Goal: Information Seeking & Learning: Learn about a topic

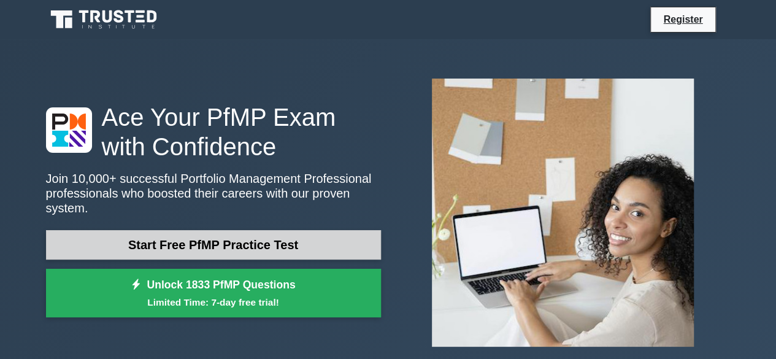
click at [274, 236] on link "Start Free PfMP Practice Test" at bounding box center [213, 244] width 335 height 29
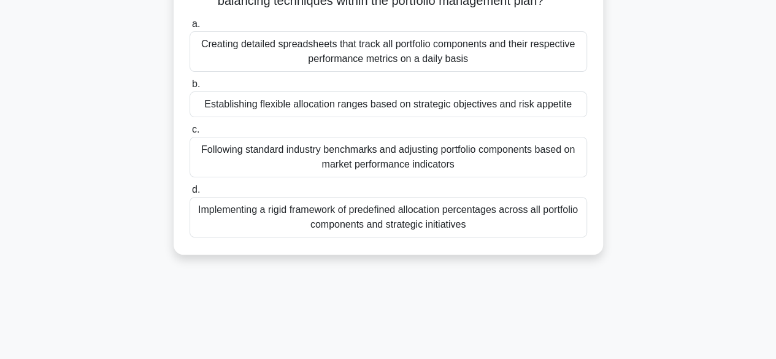
scroll to position [123, 0]
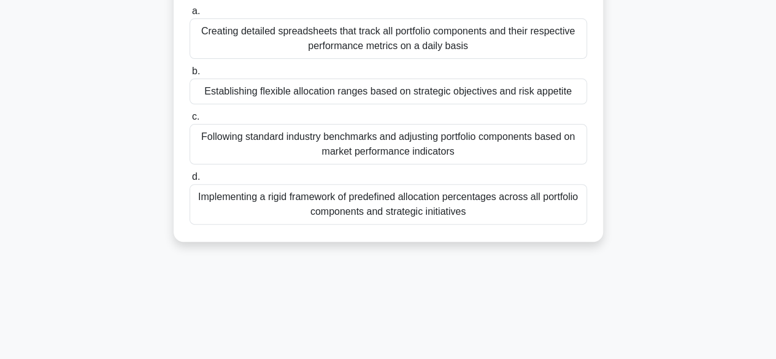
click at [390, 91] on div "Establishing flexible allocation ranges based on strategic objectives and risk …" at bounding box center [389, 92] width 398 height 26
click at [190, 75] on input "b. Establishing flexible allocation ranges based on strategic objectives and ri…" at bounding box center [190, 71] width 0 height 8
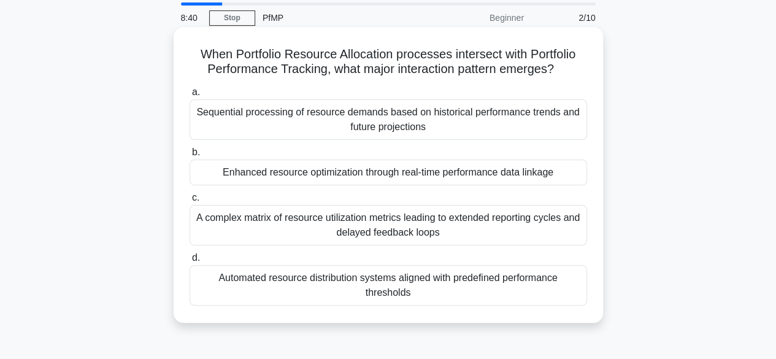
scroll to position [61, 0]
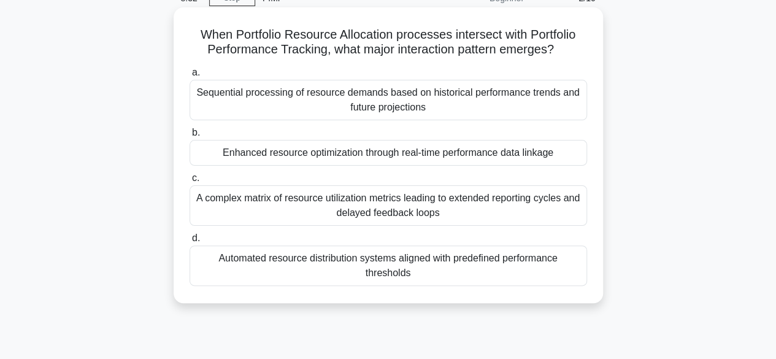
click at [443, 152] on div "Enhanced resource optimization through real-time performance data linkage" at bounding box center [389, 153] width 398 height 26
click at [190, 137] on input "b. Enhanced resource optimization through real-time performance data linkage" at bounding box center [190, 133] width 0 height 8
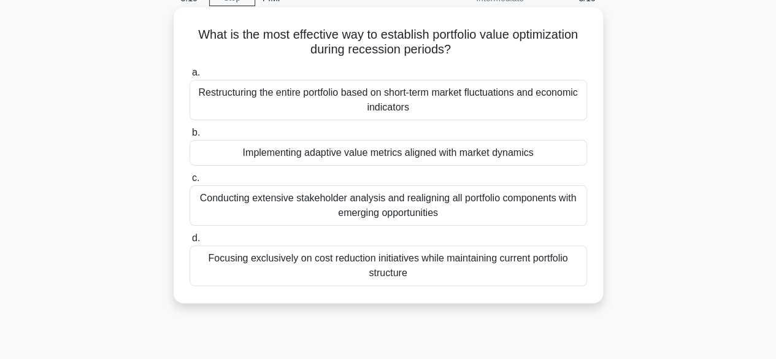
click at [434, 152] on div "Implementing adaptive value metrics aligned with market dynamics" at bounding box center [389, 153] width 398 height 26
click at [190, 137] on input "b. Implementing adaptive value metrics aligned with market dynamics" at bounding box center [190, 133] width 0 height 8
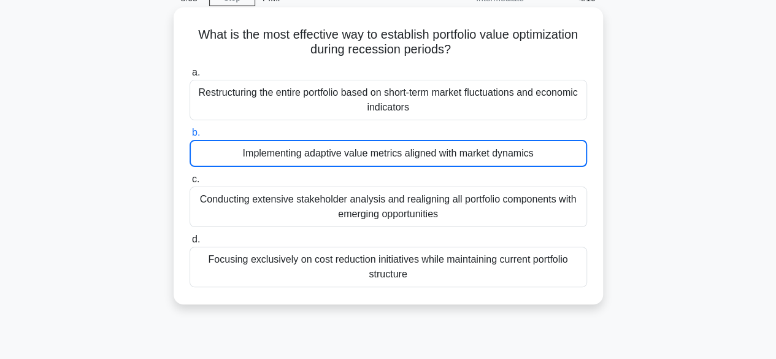
scroll to position [0, 0]
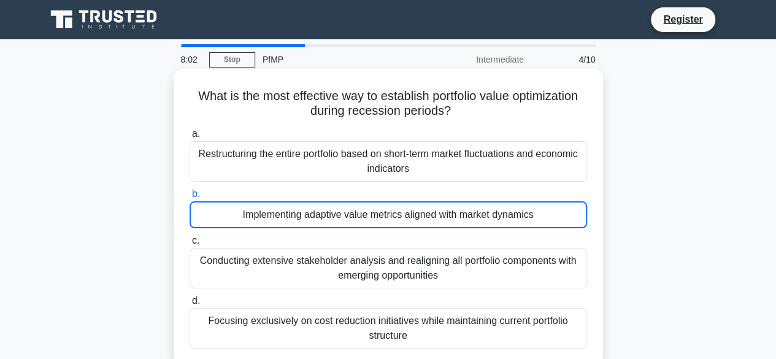
click at [431, 215] on div "Implementing adaptive value metrics aligned with market dynamics" at bounding box center [389, 214] width 398 height 27
click at [190, 198] on input "b. Implementing adaptive value metrics aligned with market dynamics" at bounding box center [190, 194] width 0 height 8
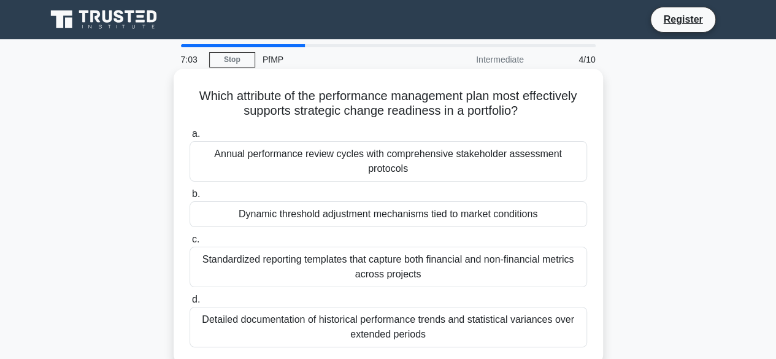
click at [443, 205] on div "Dynamic threshold adjustment mechanisms tied to market conditions" at bounding box center [389, 214] width 398 height 26
click at [190, 198] on input "b. Dynamic threshold adjustment mechanisms tied to market conditions" at bounding box center [190, 194] width 0 height 8
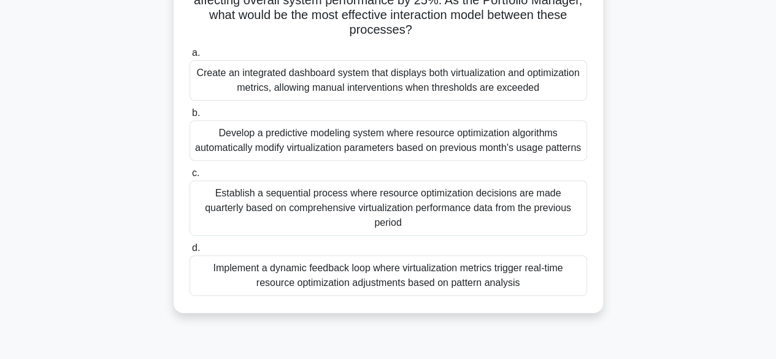
scroll to position [245, 0]
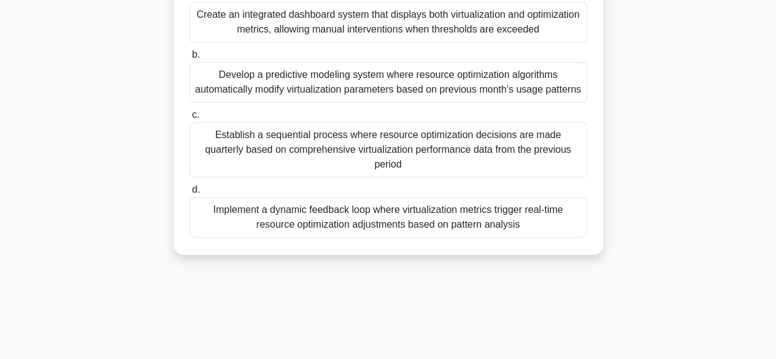
click at [496, 212] on div "Implement a dynamic feedback loop where virtualization metrics trigger real-tim…" at bounding box center [389, 217] width 398 height 40
click at [190, 194] on input "d. Implement a dynamic feedback loop where virtualization metrics trigger real-…" at bounding box center [190, 190] width 0 height 8
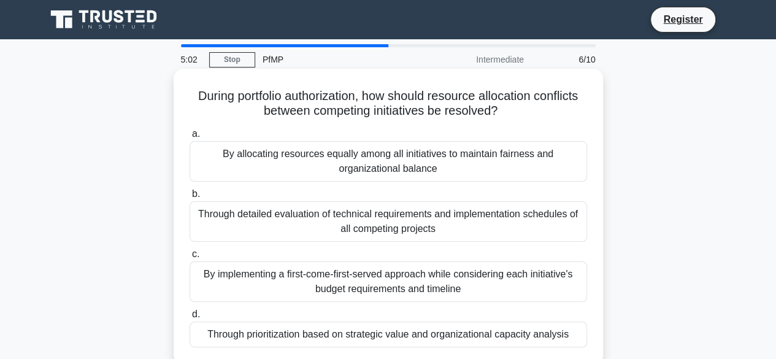
scroll to position [61, 0]
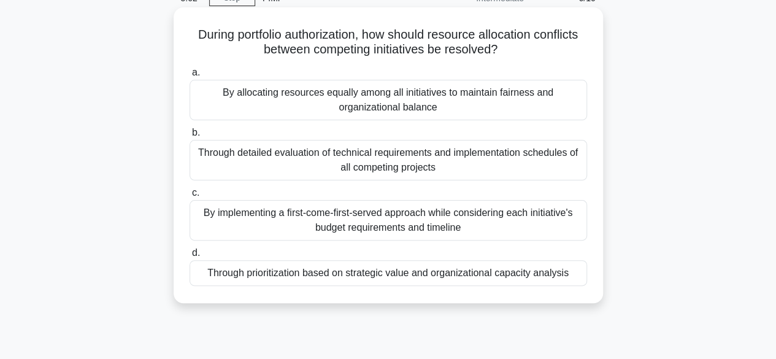
click at [497, 271] on div "Through prioritization based on strategic value and organizational capacity ana…" at bounding box center [389, 273] width 398 height 26
click at [190, 257] on input "d. Through prioritization based on strategic value and organizational capacity …" at bounding box center [190, 253] width 0 height 8
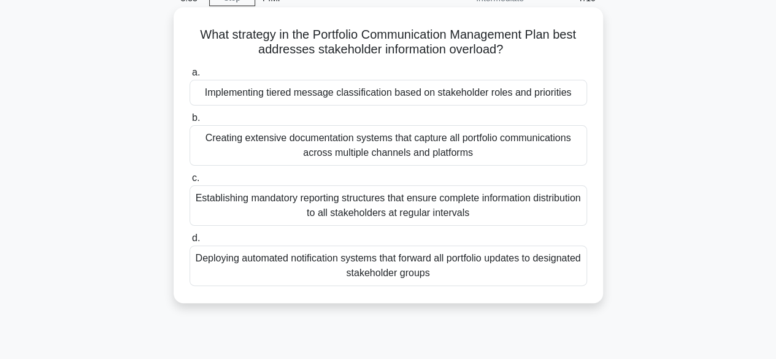
click at [531, 91] on div "Implementing tiered message classification based on stakeholder roles and prior…" at bounding box center [389, 93] width 398 height 26
click at [190, 77] on input "a. Implementing tiered message classification based on stakeholder roles and pr…" at bounding box center [190, 73] width 0 height 8
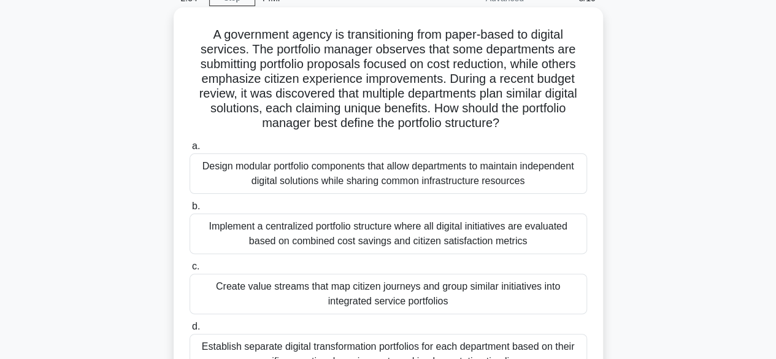
scroll to position [123, 0]
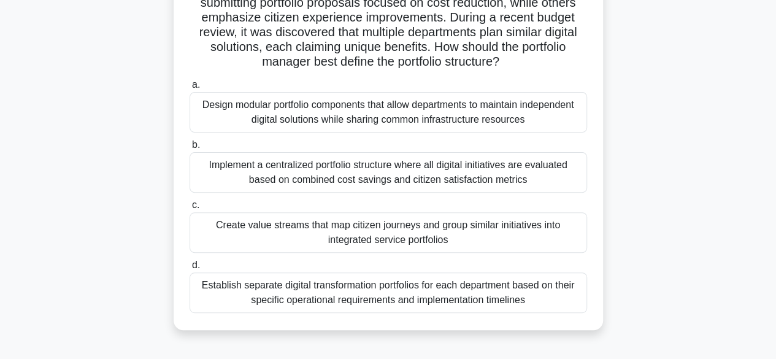
click at [452, 115] on div "Design modular portfolio components that allow departments to maintain independ…" at bounding box center [389, 112] width 398 height 40
click at [190, 89] on input "a. Design modular portfolio components that allow departments to maintain indep…" at bounding box center [190, 85] width 0 height 8
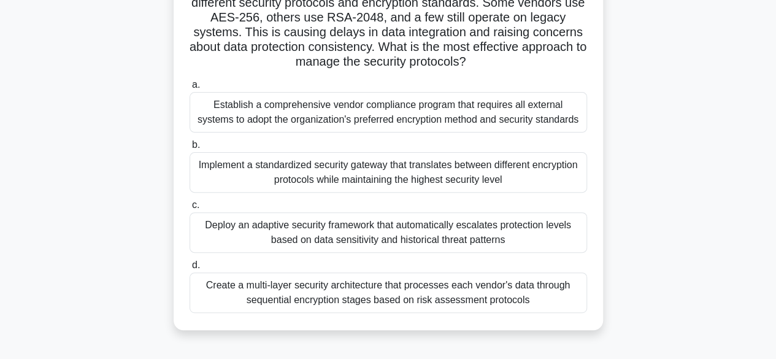
click at [517, 235] on div "Deploy an adaptive security framework that automatically escalates protection l…" at bounding box center [389, 232] width 398 height 40
click at [190, 209] on input "c. Deploy an adaptive security framework that automatically escalates protectio…" at bounding box center [190, 205] width 0 height 8
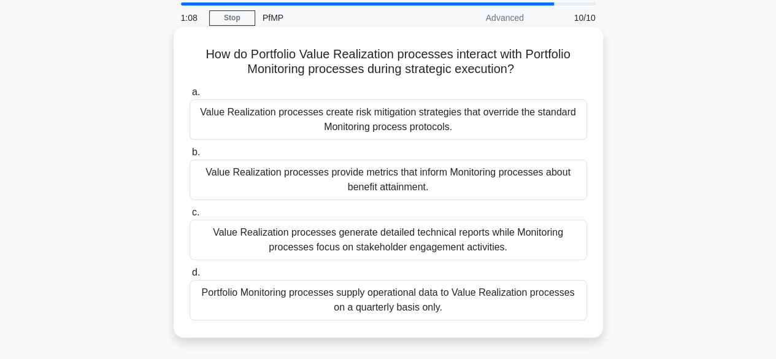
scroll to position [61, 0]
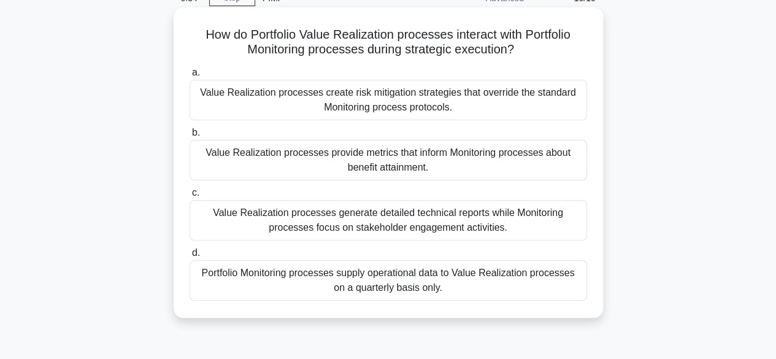
click at [517, 168] on div "Value Realization processes provide metrics that inform Monitoring processes ab…" at bounding box center [389, 160] width 398 height 40
click at [190, 137] on input "b. Value Realization processes provide metrics that inform Monitoring processes…" at bounding box center [190, 133] width 0 height 8
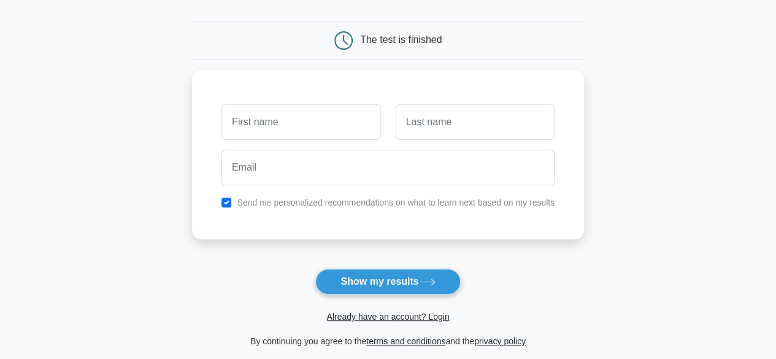
scroll to position [123, 0]
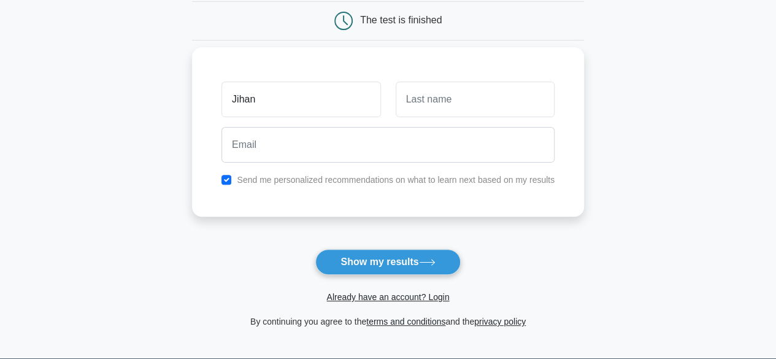
type input "Jihan"
click at [522, 102] on input "text" at bounding box center [475, 100] width 159 height 36
type input "Davincka"
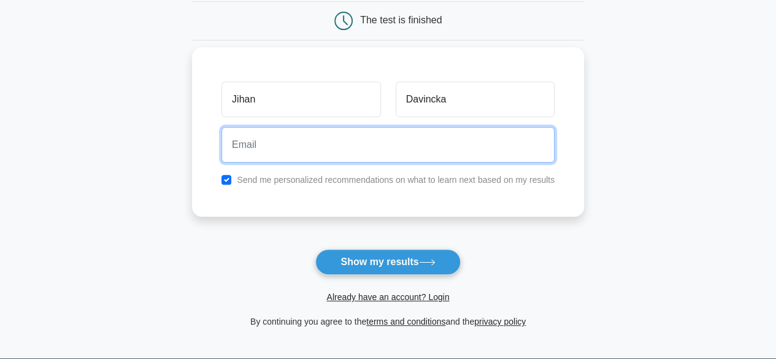
click at [380, 152] on input "email" at bounding box center [387, 145] width 333 height 36
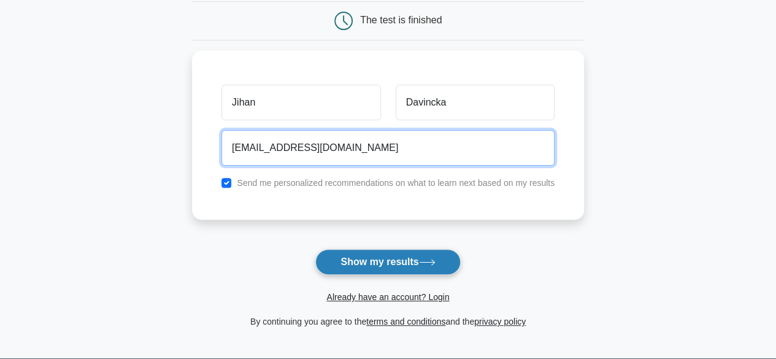
type input "davincka@gmail.com"
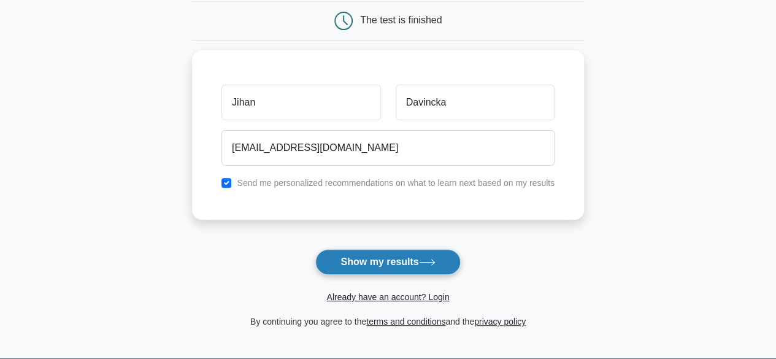
click at [396, 267] on button "Show my results" at bounding box center [387, 262] width 145 height 26
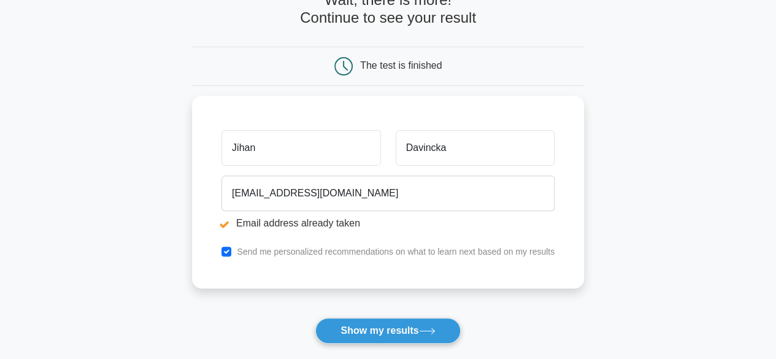
scroll to position [184, 0]
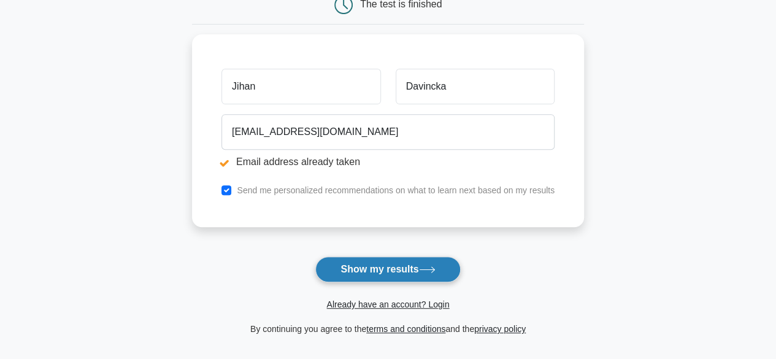
click at [413, 267] on button "Show my results" at bounding box center [387, 269] width 145 height 26
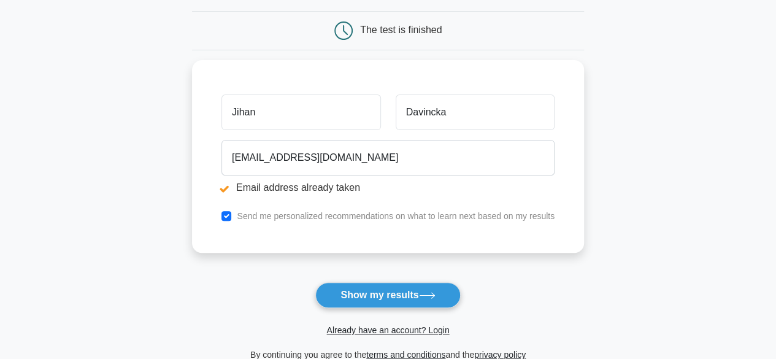
scroll to position [184, 0]
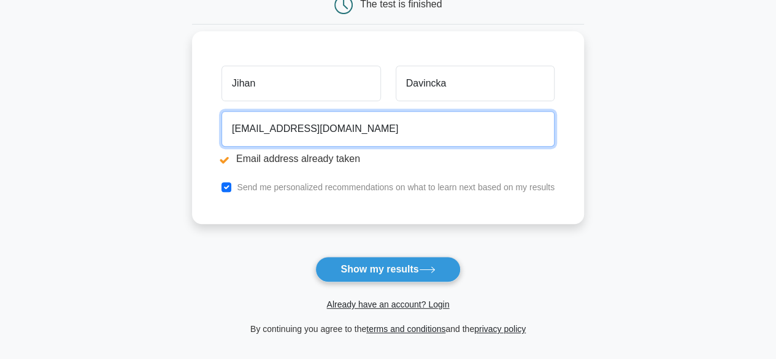
click at [232, 127] on input "[EMAIL_ADDRESS][DOMAIN_NAME]" at bounding box center [387, 129] width 333 height 36
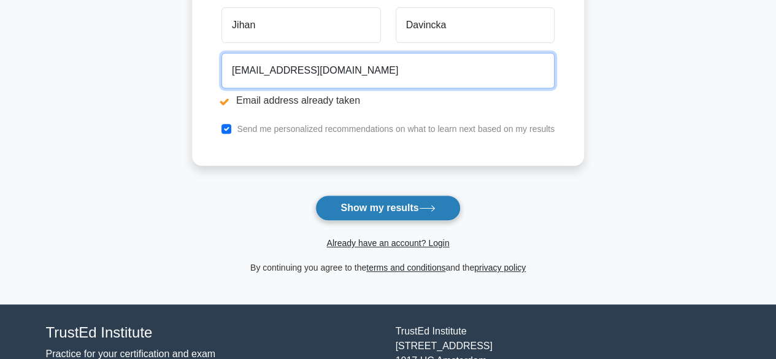
type input "[EMAIL_ADDRESS][DOMAIN_NAME]"
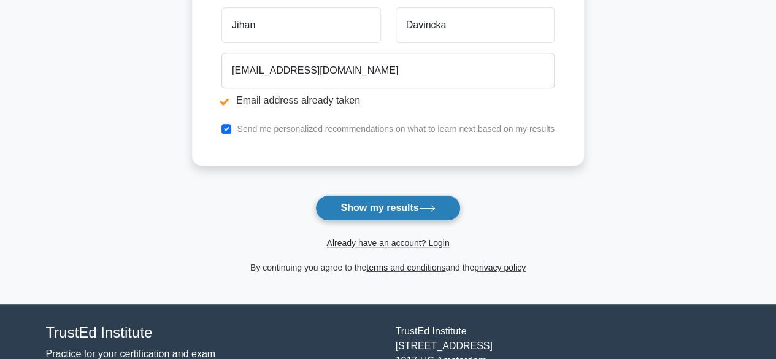
click at [396, 210] on button "Show my results" at bounding box center [387, 208] width 145 height 26
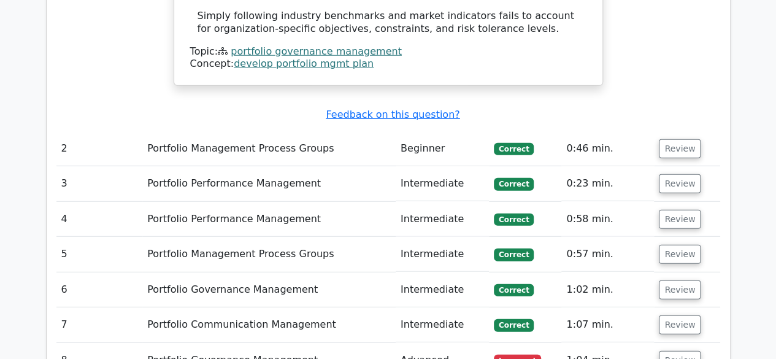
scroll to position [1595, 0]
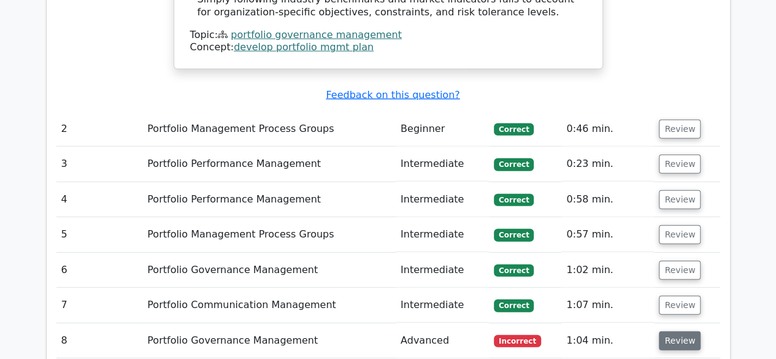
click at [678, 331] on button "Review" at bounding box center [680, 340] width 42 height 19
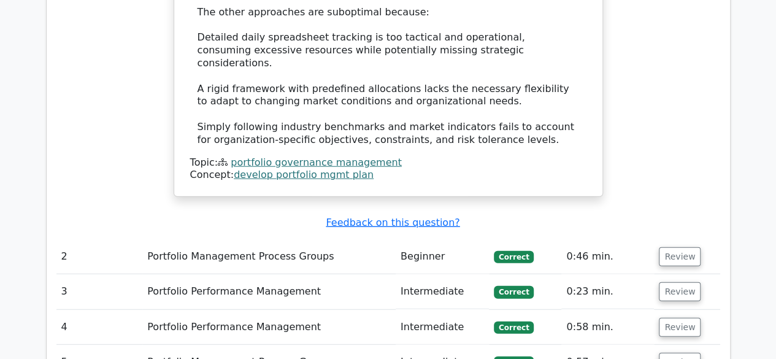
scroll to position [1411, 0]
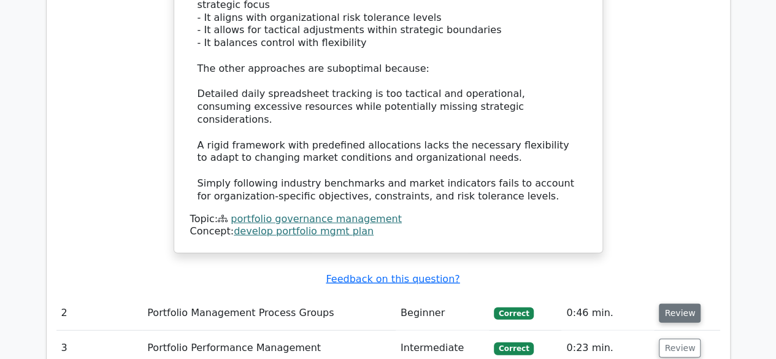
click at [670, 304] on button "Review" at bounding box center [680, 313] width 42 height 19
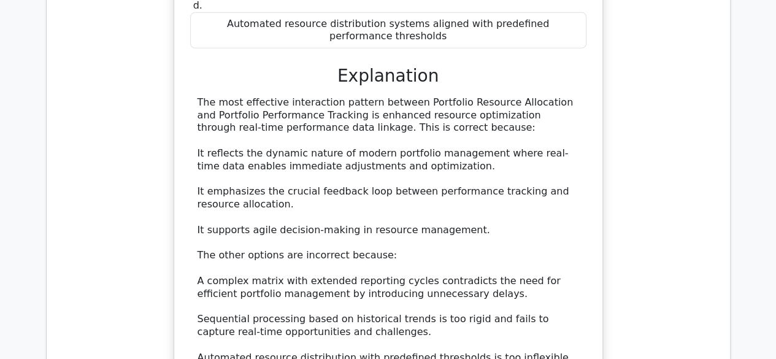
scroll to position [1963, 0]
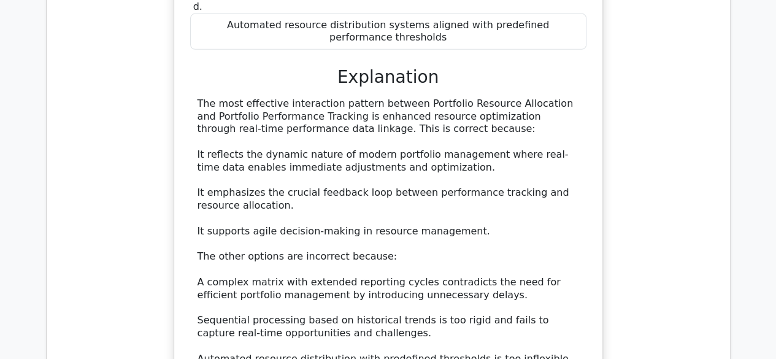
click at [701, 253] on div "When Portfolio Resource Allocation processes intersect with Portfolio Performan…" at bounding box center [388, 111] width 664 height 664
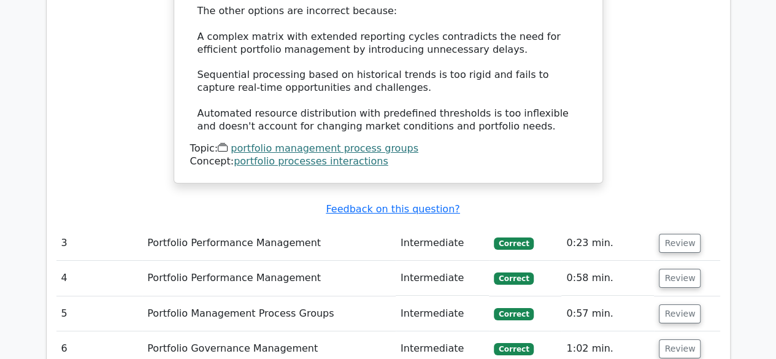
scroll to position [2392, 0]
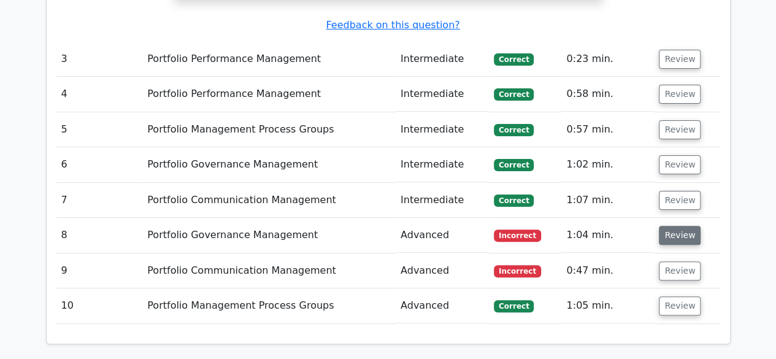
click at [678, 226] on button "Review" at bounding box center [680, 235] width 42 height 19
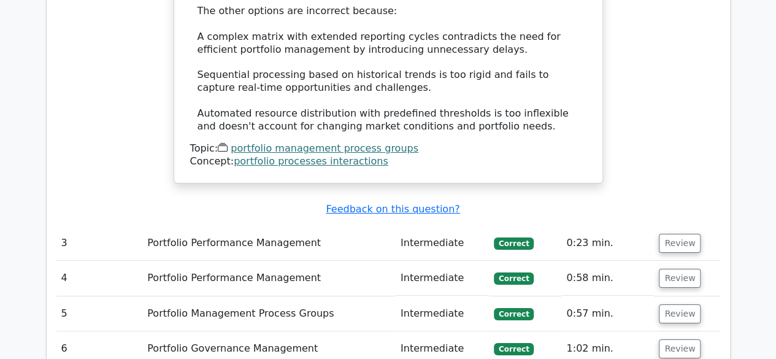
scroll to position [2270, 0]
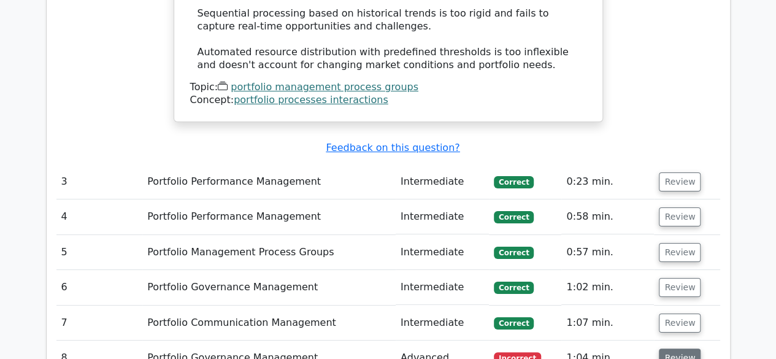
click at [668, 348] on button "Review" at bounding box center [680, 357] width 42 height 19
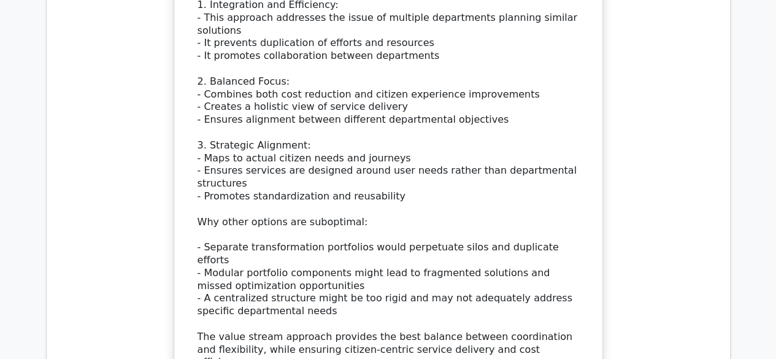
scroll to position [3129, 0]
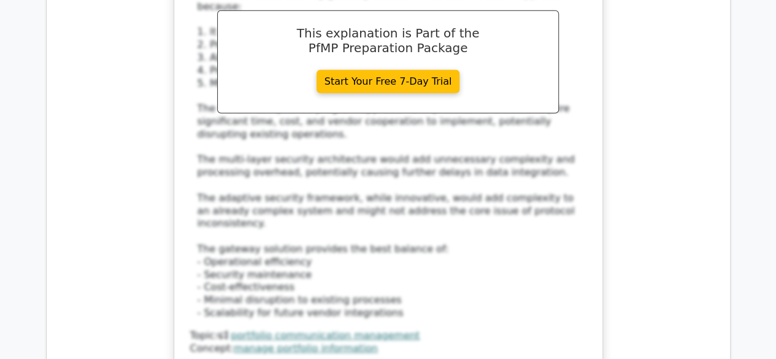
scroll to position [4049, 0]
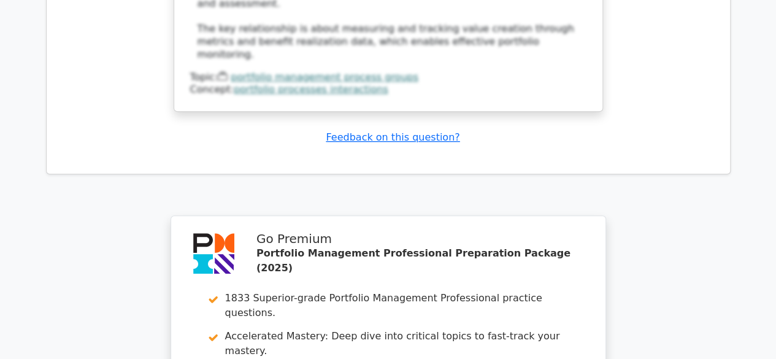
scroll to position [5092, 0]
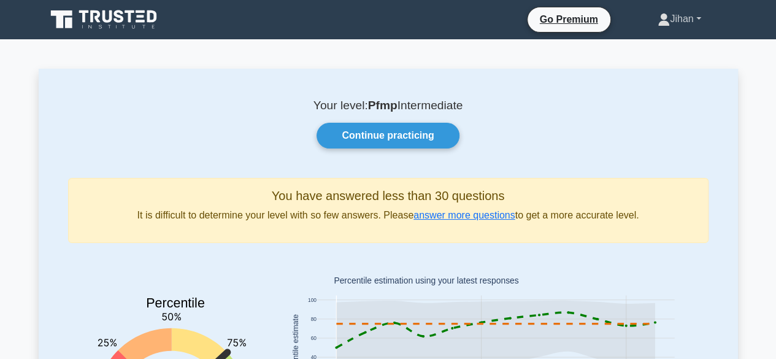
click at [697, 17] on link "Jihan" at bounding box center [679, 19] width 102 height 25
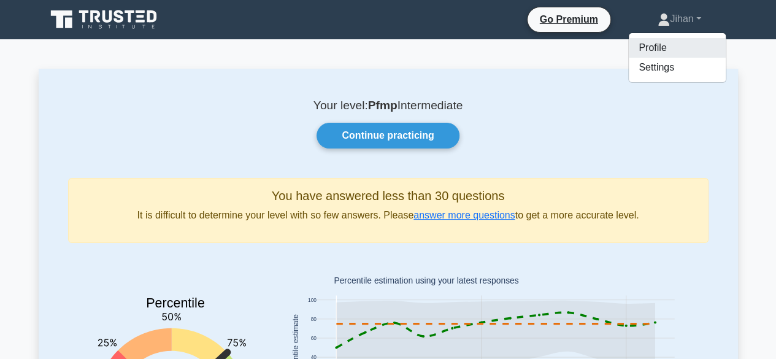
click at [655, 45] on link "Profile" at bounding box center [677, 48] width 97 height 20
